Goal: Information Seeking & Learning: Learn about a topic

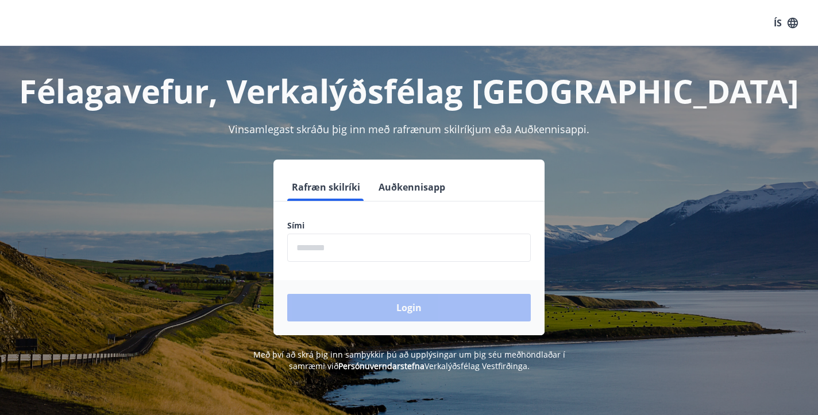
click at [356, 250] on input "phone" at bounding box center [409, 248] width 244 height 28
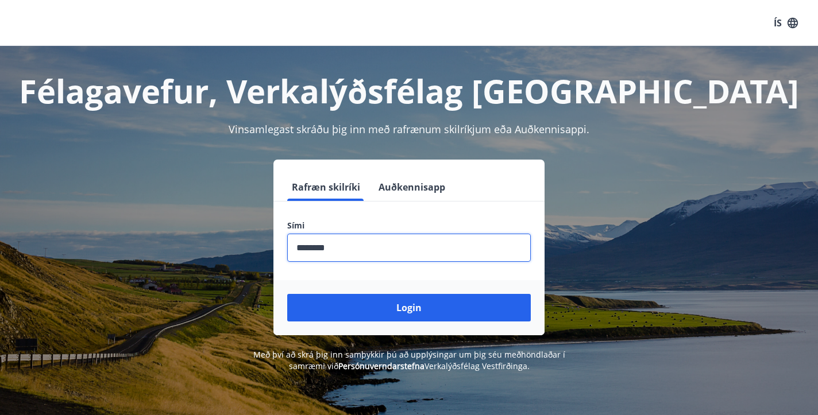
type input "********"
click at [409, 308] on button "Login" at bounding box center [409, 308] width 244 height 28
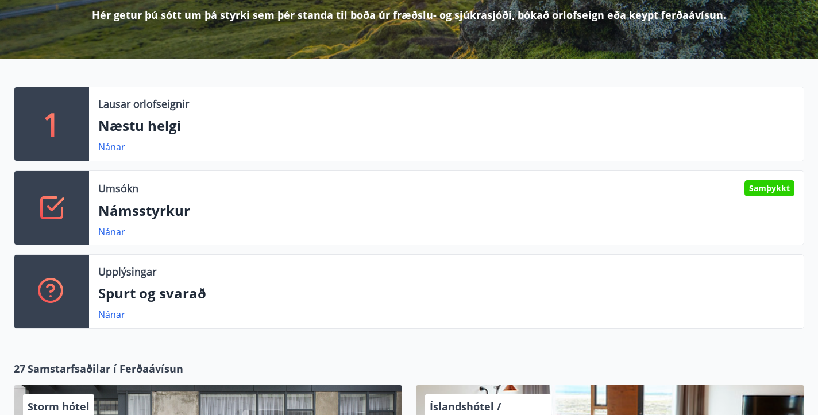
scroll to position [191, 0]
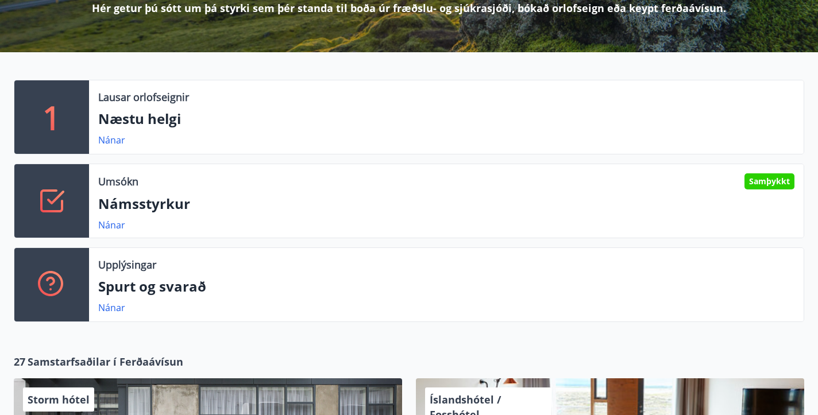
click at [242, 184] on div "Umsókn Samþykkt" at bounding box center [446, 181] width 696 height 16
click at [116, 222] on link "Nánar" at bounding box center [111, 225] width 27 height 13
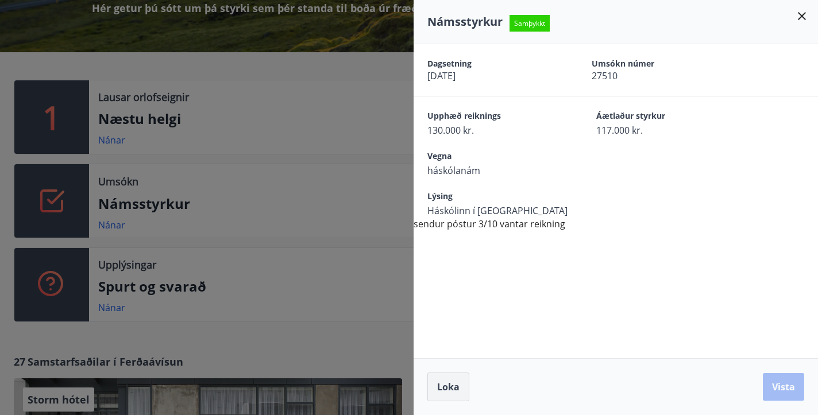
click at [443, 396] on button "Loka" at bounding box center [448, 387] width 42 height 29
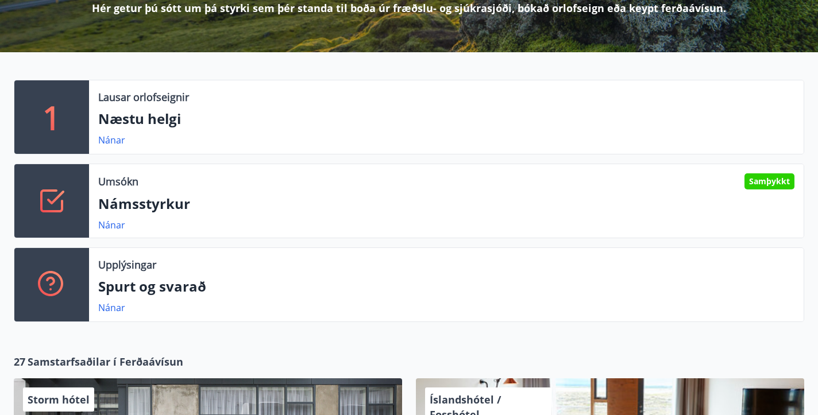
click at [267, 298] on div "Upplýsingar Spurt og svarað Nánar" at bounding box center [446, 285] width 715 height 74
click at [114, 312] on link "Nánar" at bounding box center [111, 308] width 27 height 13
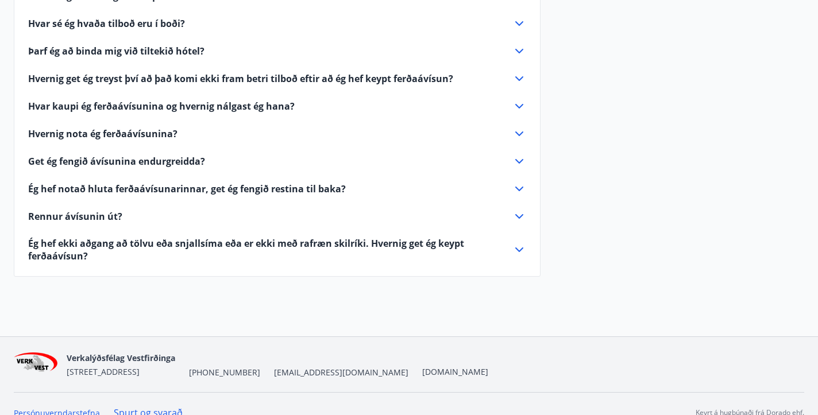
scroll to position [386, 0]
